Goal: Transaction & Acquisition: Purchase product/service

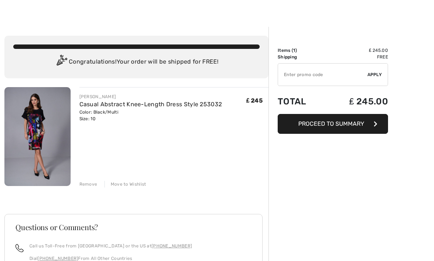
scroll to position [11, 0]
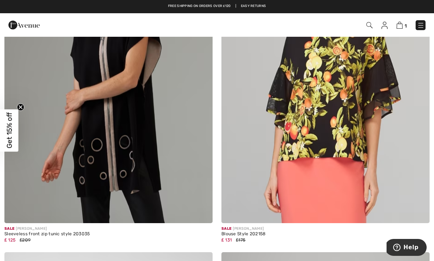
click at [398, 25] on img at bounding box center [400, 25] width 6 height 7
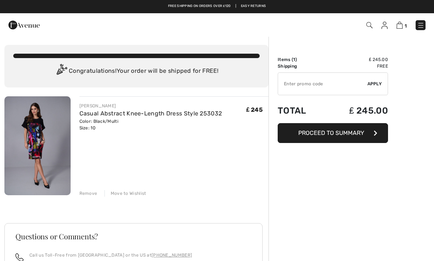
click at [334, 135] on span "Proceed to Summary" at bounding box center [332, 133] width 66 height 7
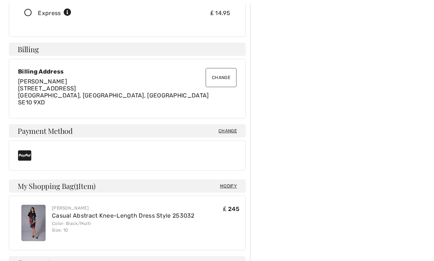
scroll to position [179, 0]
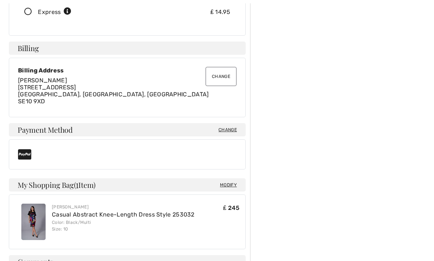
click at [229, 130] on span "Change" at bounding box center [228, 130] width 18 height 7
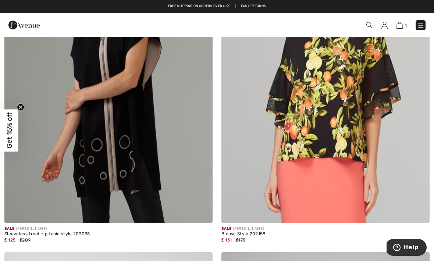
click at [399, 26] on img at bounding box center [400, 25] width 6 height 7
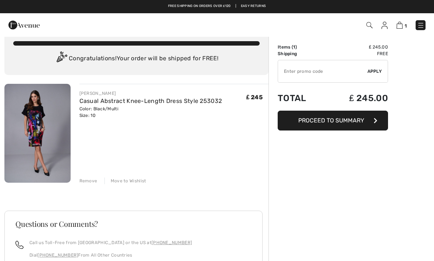
scroll to position [12, 0]
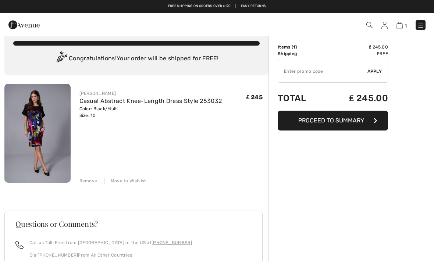
click at [334, 122] on span "Proceed to Summary" at bounding box center [332, 120] width 66 height 7
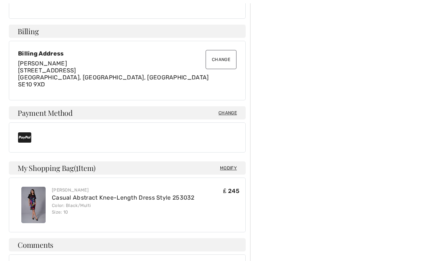
scroll to position [197, 0]
click at [223, 111] on span "Change" at bounding box center [228, 113] width 18 height 7
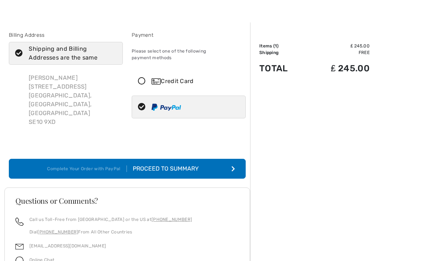
click at [143, 78] on icon at bounding box center [142, 82] width 20 height 8
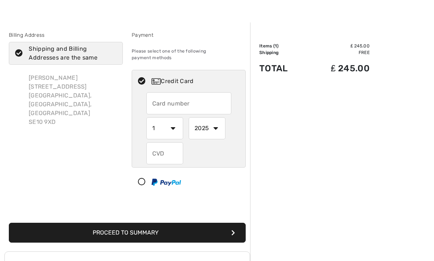
click at [134, 225] on button "Proceed to Summary" at bounding box center [127, 233] width 237 height 20
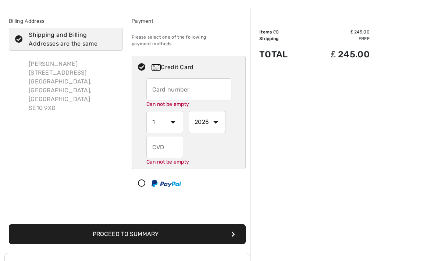
scroll to position [46, 0]
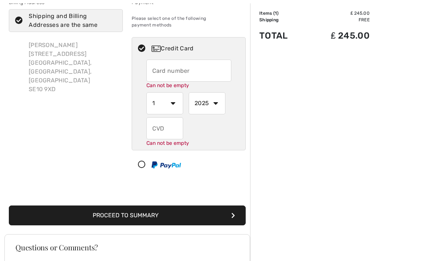
click at [194, 67] on input "text" at bounding box center [189, 71] width 85 height 22
type input "4552065705230123"
select select "2"
select select "2027"
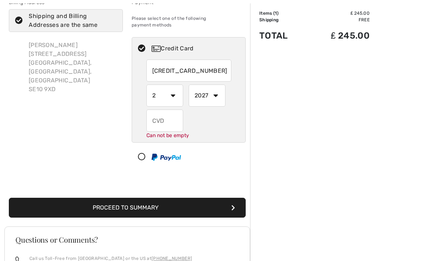
click at [167, 112] on input "text" at bounding box center [165, 121] width 37 height 22
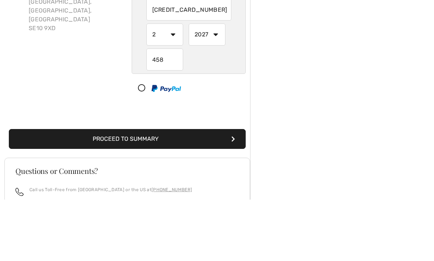
scroll to position [108, 0]
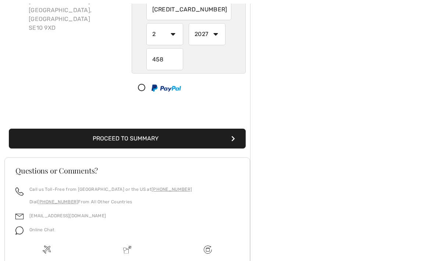
type input "458"
click at [186, 131] on button "Proceed to Summary" at bounding box center [127, 139] width 237 height 20
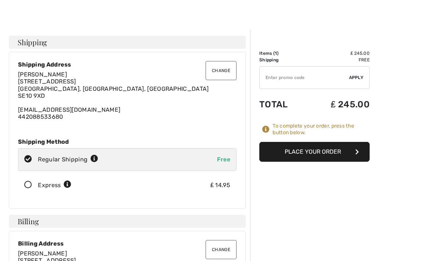
scroll to position [7, 0]
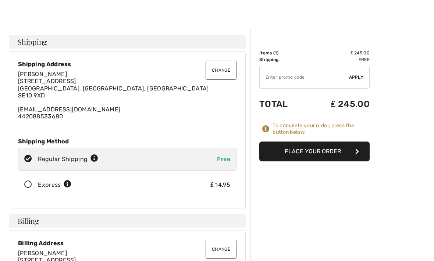
click at [321, 150] on button "Place Your Order" at bounding box center [315, 152] width 110 height 20
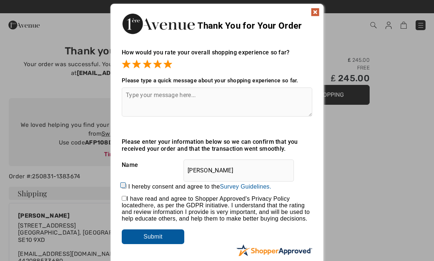
click at [127, 186] on input "I hereby consent and agree to the By submitting a review, you grant permission …" at bounding box center [124, 186] width 5 height 5
checkbox input "true"
click at [125, 199] on input "checkbox" at bounding box center [124, 198] width 5 height 5
checkbox input "true"
click at [166, 243] on input "Submit" at bounding box center [153, 237] width 63 height 15
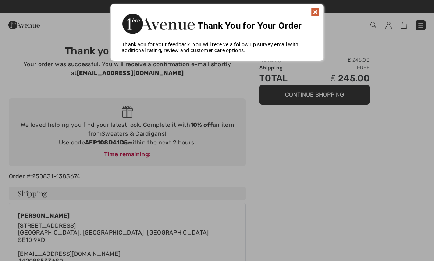
click at [314, 12] on img at bounding box center [315, 12] width 9 height 9
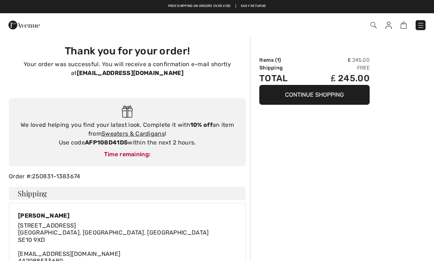
click at [421, 25] on img at bounding box center [420, 25] width 7 height 7
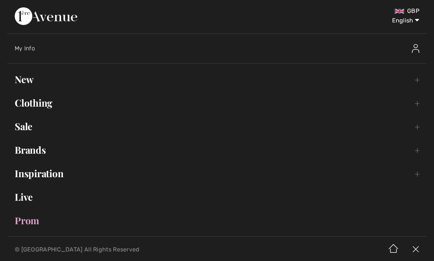
click at [44, 105] on link "Clothing Toggle submenu" at bounding box center [217, 103] width 420 height 16
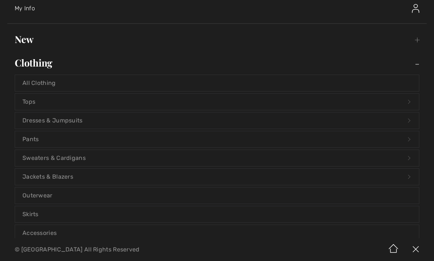
scroll to position [39, 0]
click at [42, 143] on link "Pants Open submenu" at bounding box center [217, 141] width 404 height 16
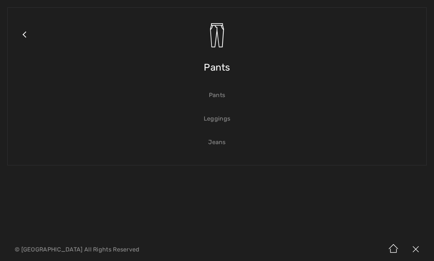
click at [217, 36] on img at bounding box center [217, 35] width 26 height 26
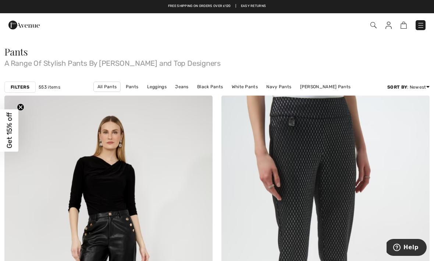
click at [418, 23] on img at bounding box center [420, 25] width 7 height 7
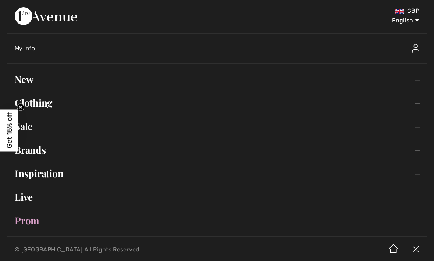
click at [47, 106] on link "Clothing Toggle submenu" at bounding box center [217, 103] width 420 height 16
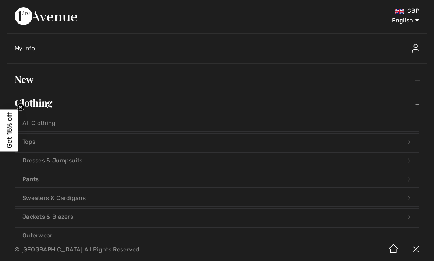
click at [63, 177] on link "Pants Open submenu" at bounding box center [217, 180] width 404 height 16
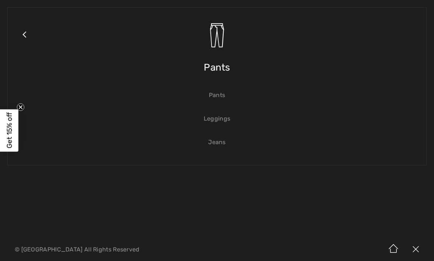
click at [218, 144] on link "Jeans" at bounding box center [217, 142] width 404 height 16
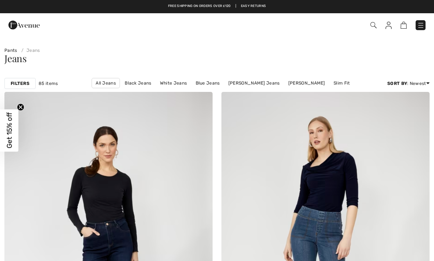
checkbox input "true"
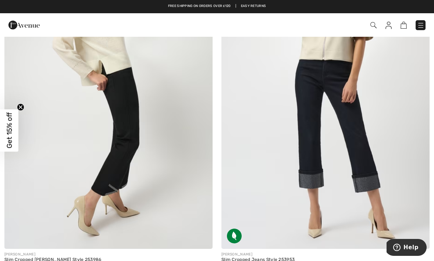
scroll to position [3659, 0]
